Goal: Navigation & Orientation: Go to known website

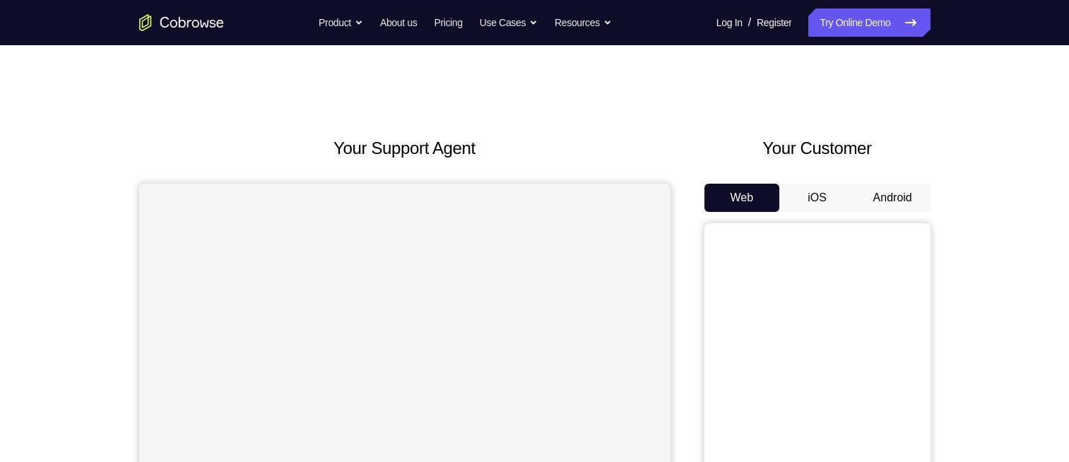
click at [895, 198] on button "Android" at bounding box center [893, 198] width 76 height 28
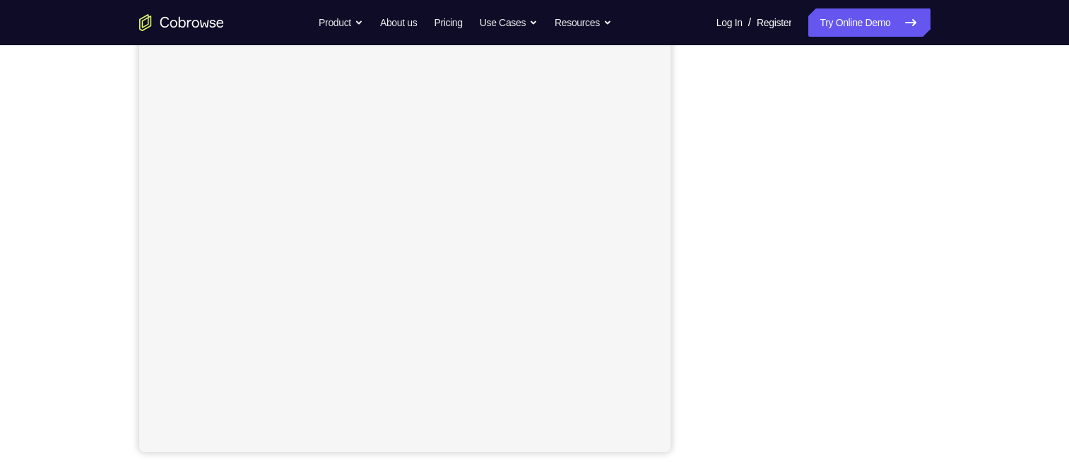
scroll to position [204, 0]
